Goal: Book appointment/travel/reservation

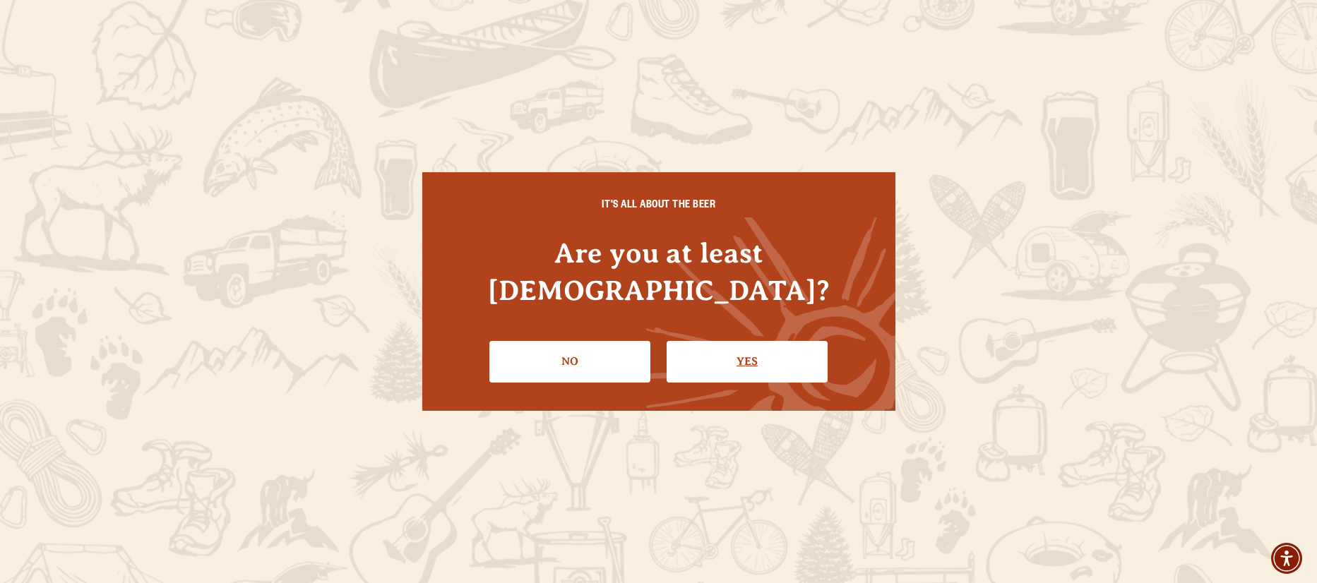
click at [729, 341] on link "Yes" at bounding box center [747, 361] width 161 height 41
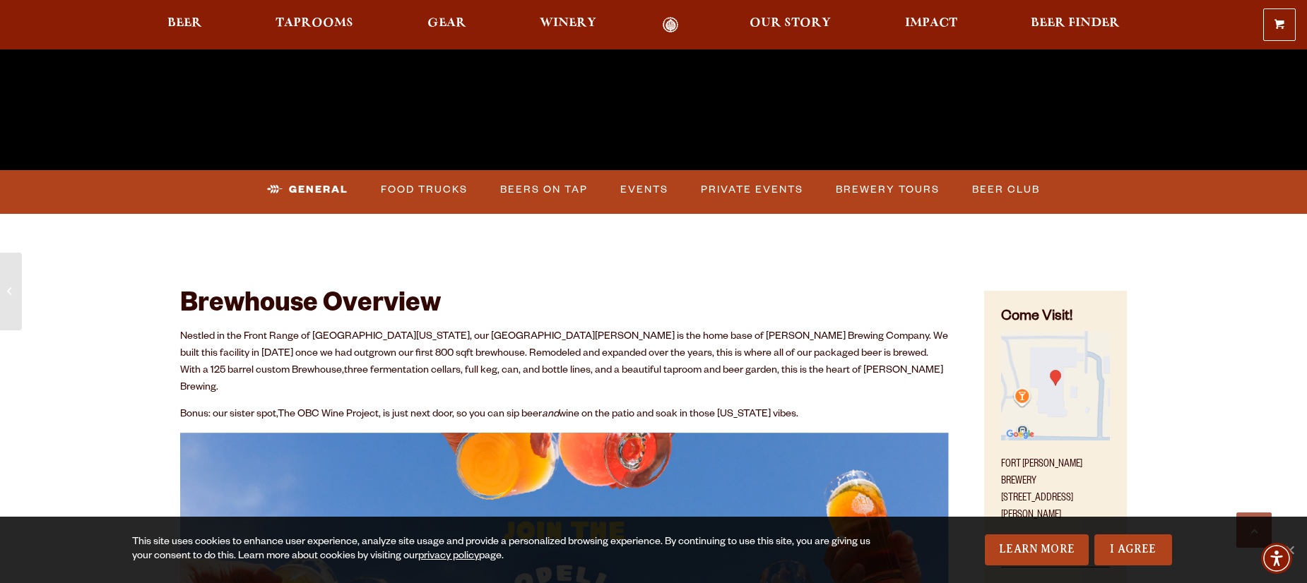
scroll to position [537, 0]
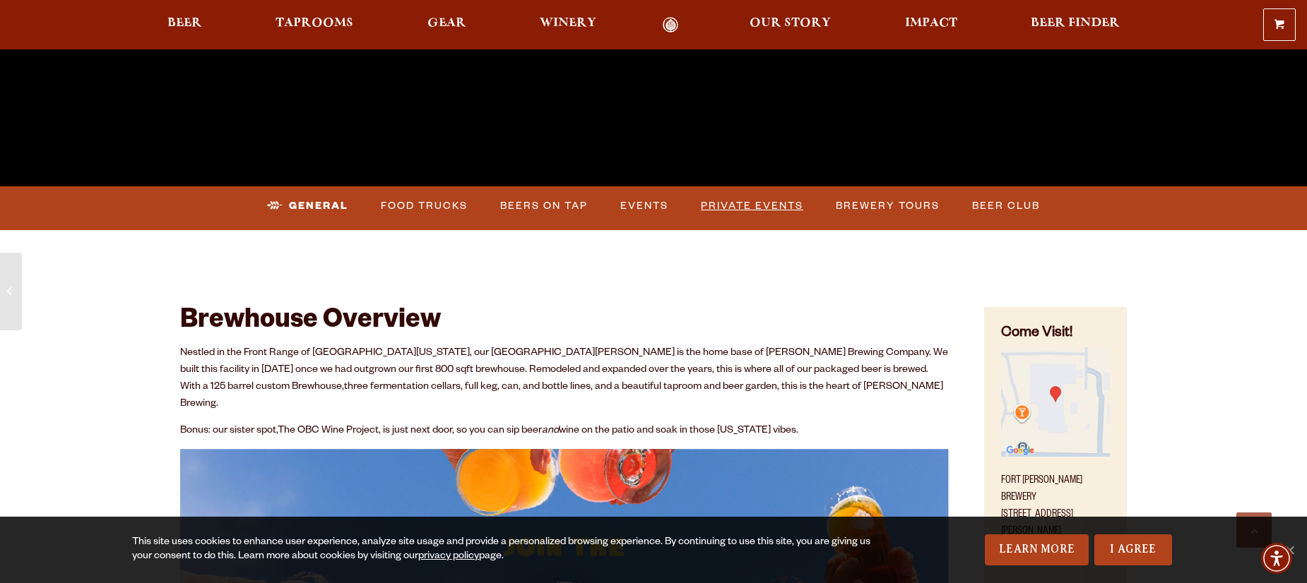
click at [752, 209] on link "Private Events" at bounding box center [752, 206] width 114 height 32
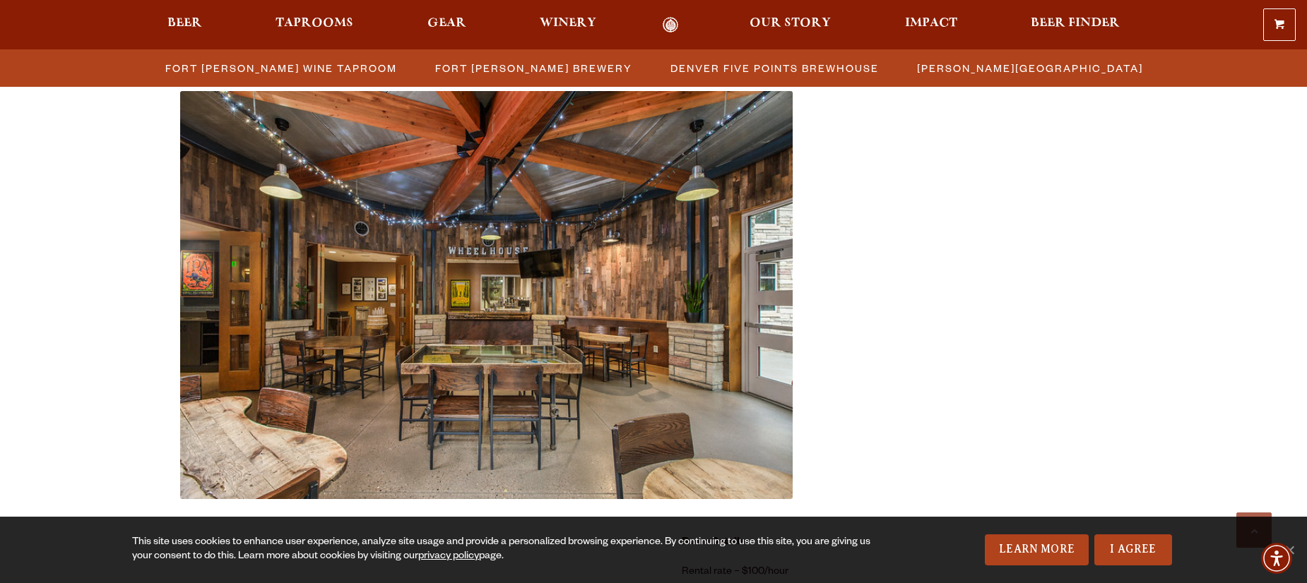
scroll to position [570, 0]
